Goal: Transaction & Acquisition: Purchase product/service

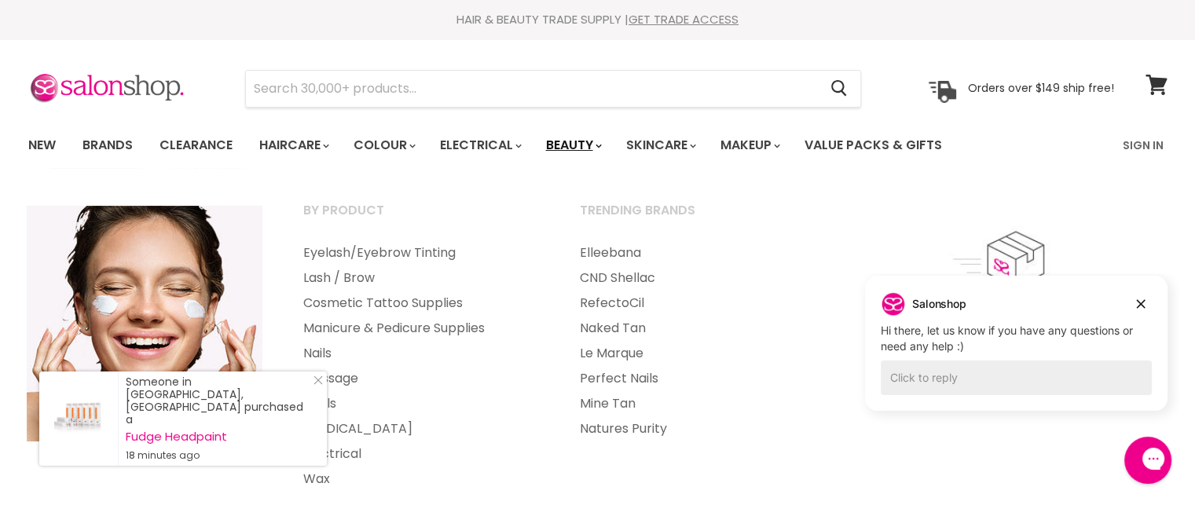
click at [584, 148] on link "Beauty" at bounding box center [572, 145] width 77 height 33
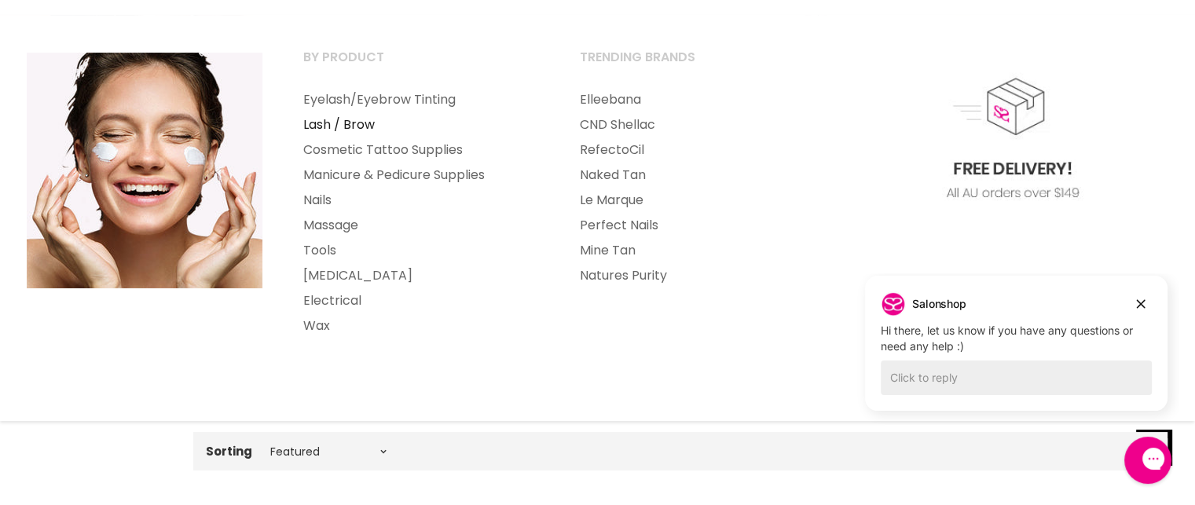
scroll to position [157, 0]
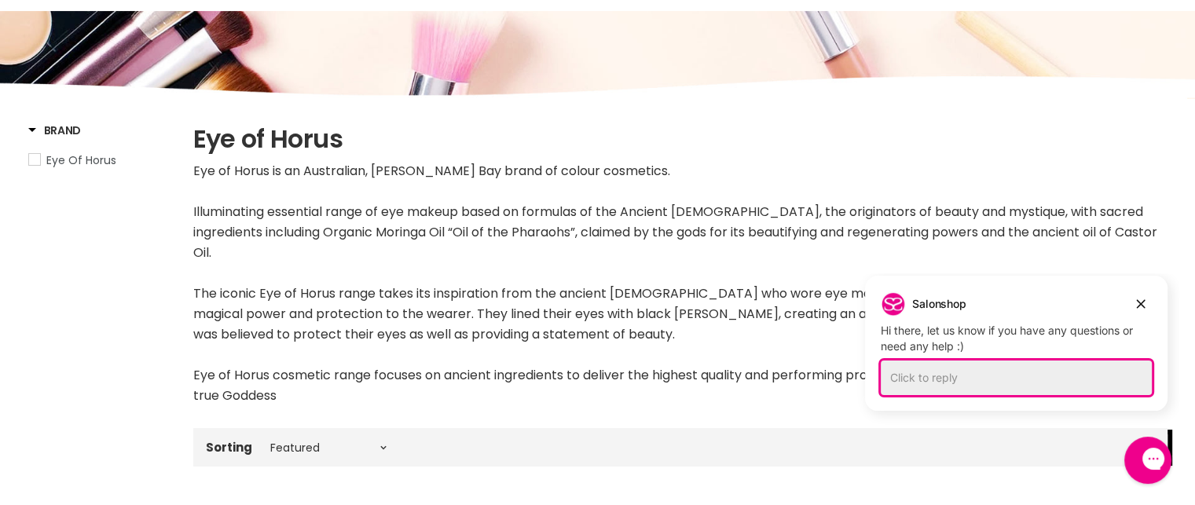
click at [897, 382] on div "Click to reply" at bounding box center [1015, 378] width 271 height 35
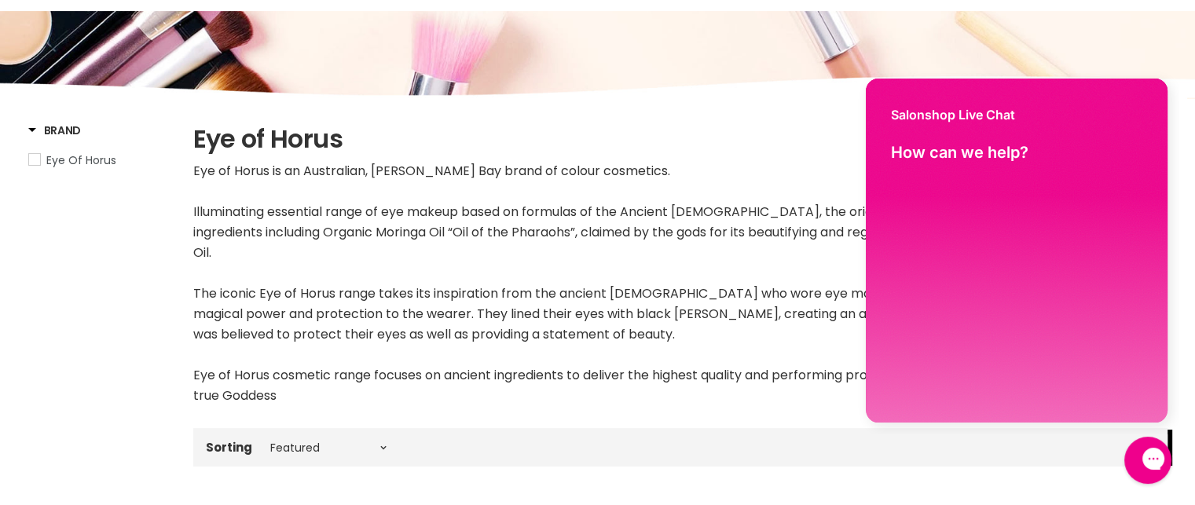
scroll to position [0, 0]
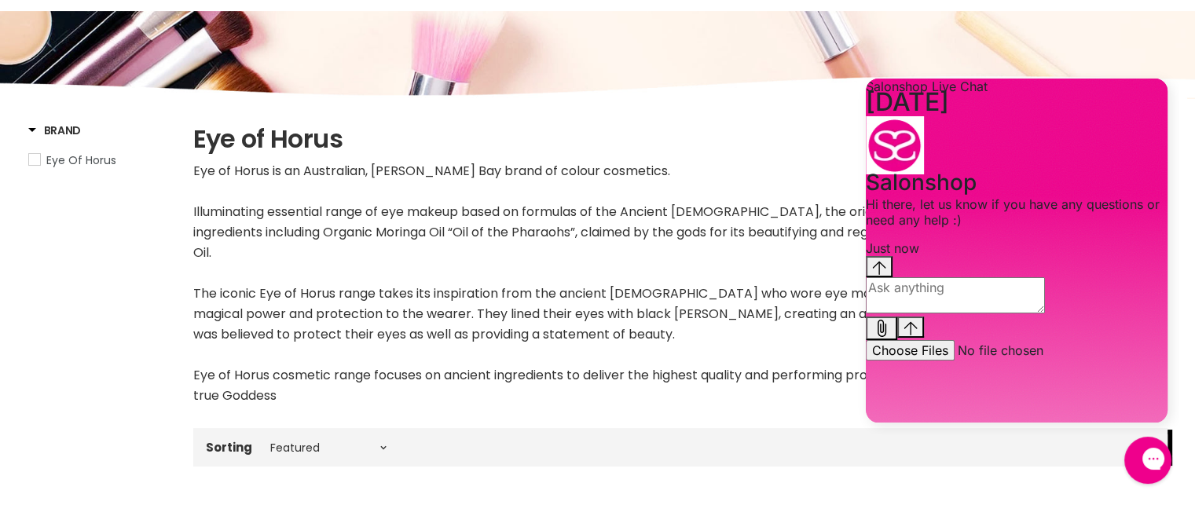
click at [902, 313] on textarea "live chat message input" at bounding box center [955, 295] width 179 height 36
click at [528, 293] on div "Eye of Horus is an Australian, [PERSON_NAME] Bay brand of colour cosmetics. Ill…" at bounding box center [680, 283] width 974 height 245
click at [380, 441] on select "Best selling Featured Price, low to high Price, high to low Alphabetically, A-Z…" at bounding box center [328, 447] width 132 height 13
select select "price-ascending"
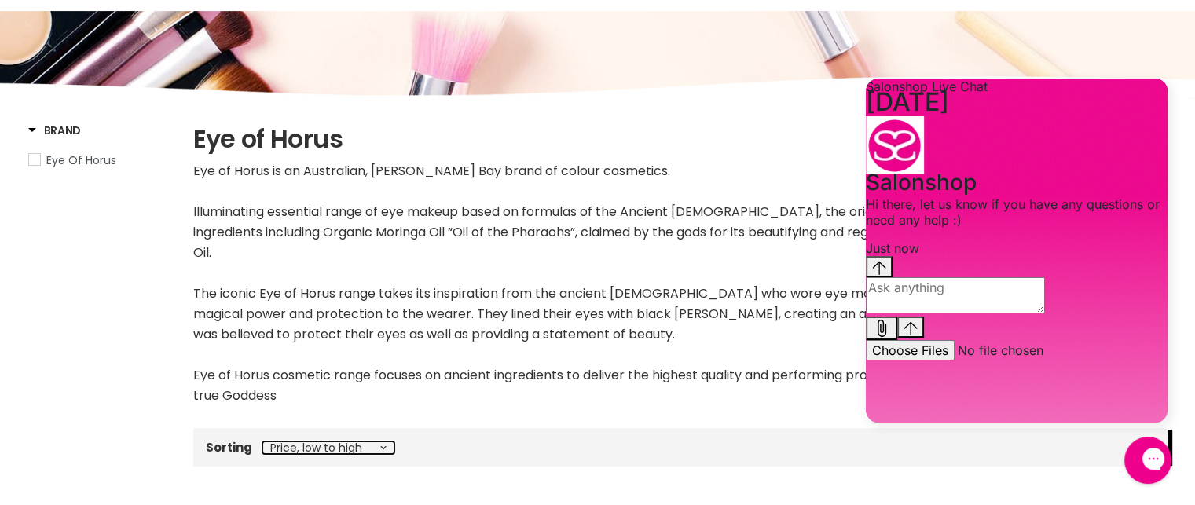
click at [262, 441] on select "Best selling Featured Price, low to high Price, high to low Alphabetically, A-Z…" at bounding box center [328, 447] width 132 height 13
select select "price-ascending"
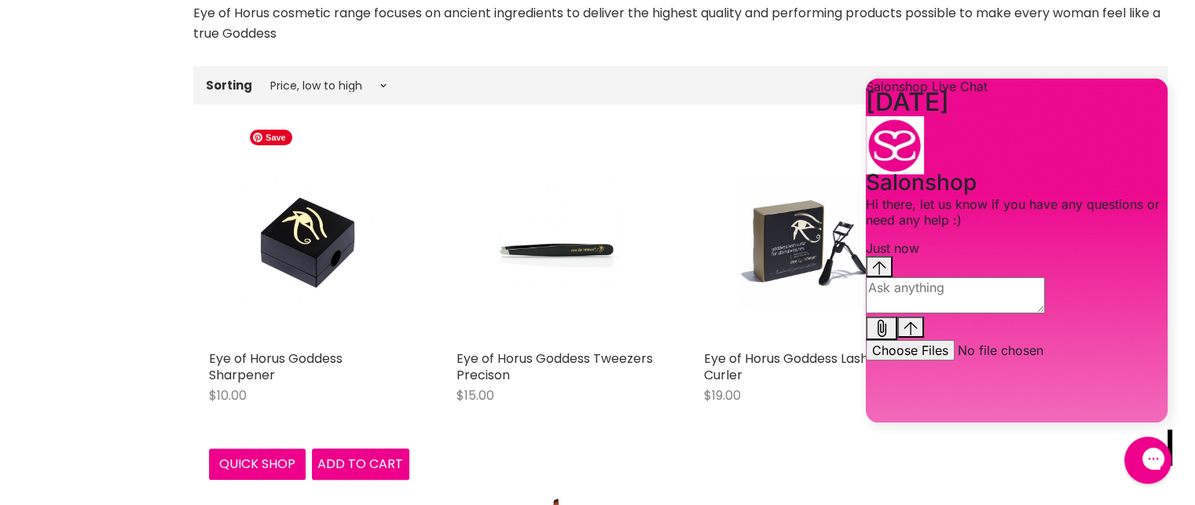
scroll to position [550, 0]
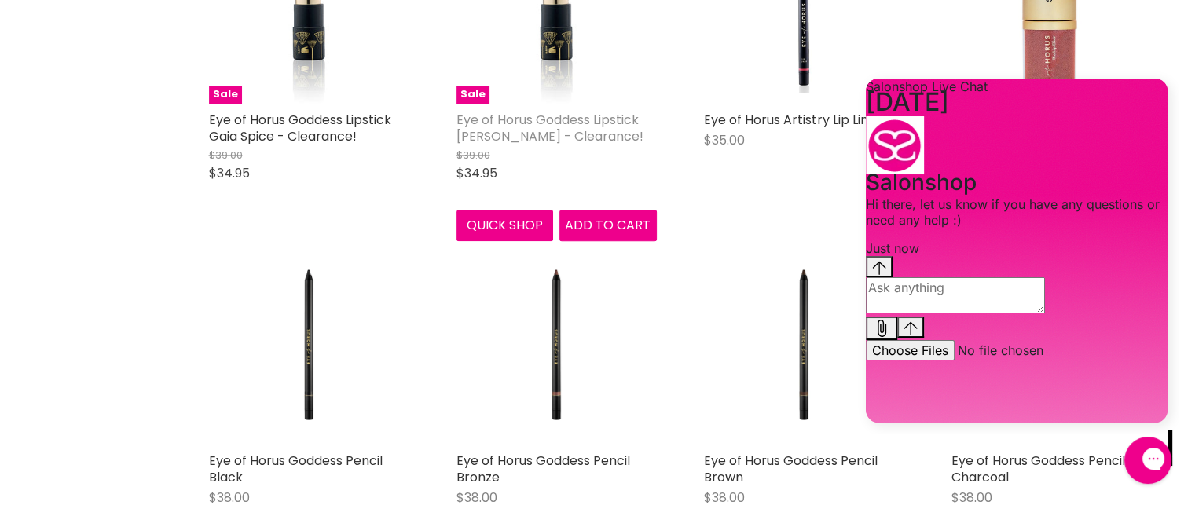
scroll to position [1807, 0]
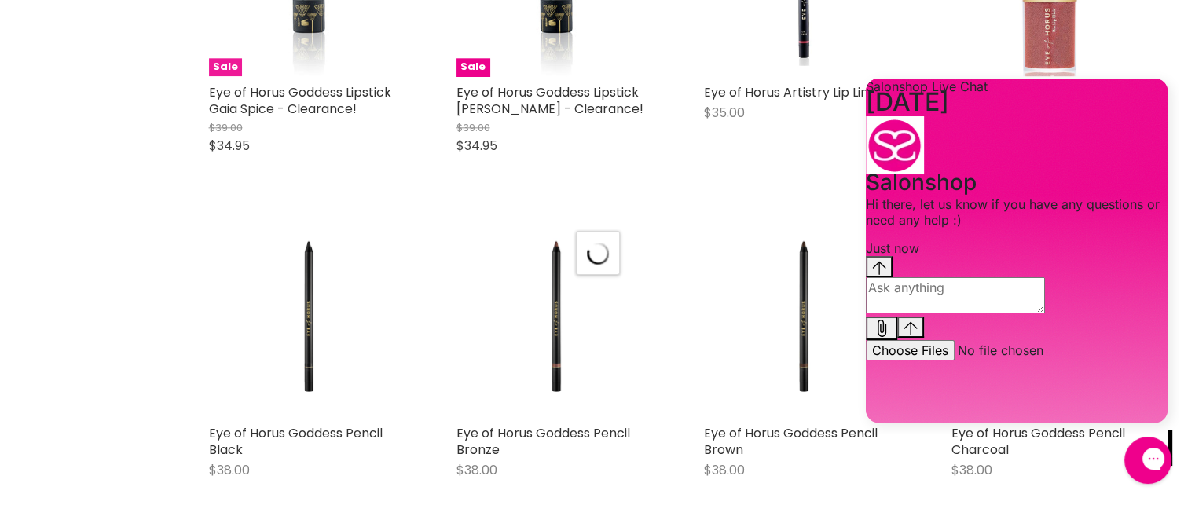
select select "manual"
